Goal: Check status: Check status

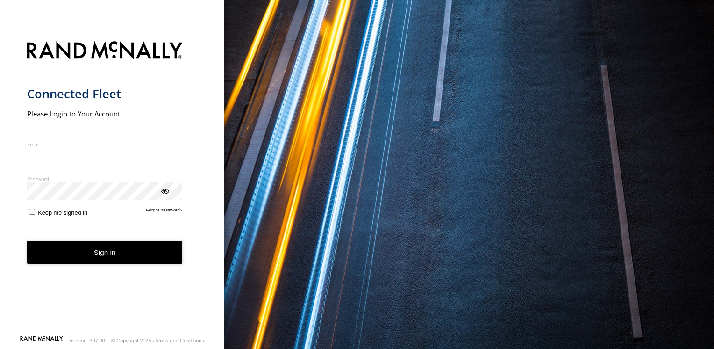
type input "**********"
click at [94, 259] on button "Sign in" at bounding box center [105, 252] width 156 height 23
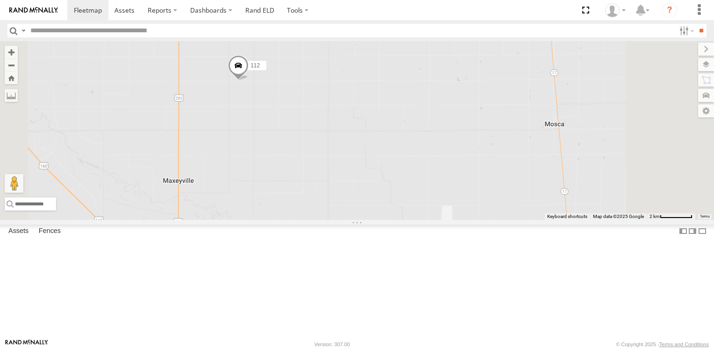
click at [249, 80] on span at bounding box center [238, 67] width 21 height 25
